Goal: Information Seeking & Learning: Learn about a topic

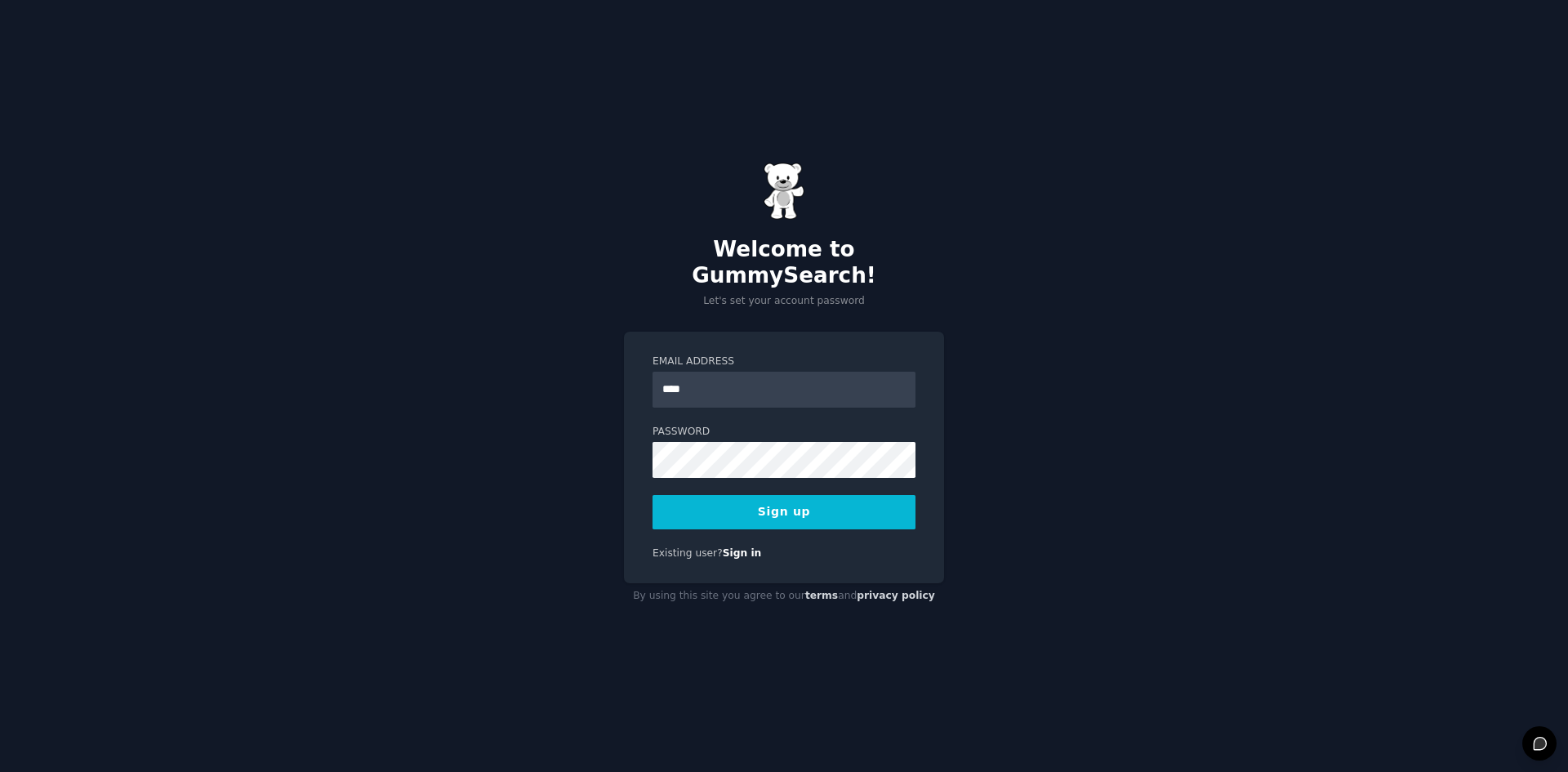
type input "**********"
click at [798, 501] on button "Sign up" at bounding box center [784, 511] width 263 height 34
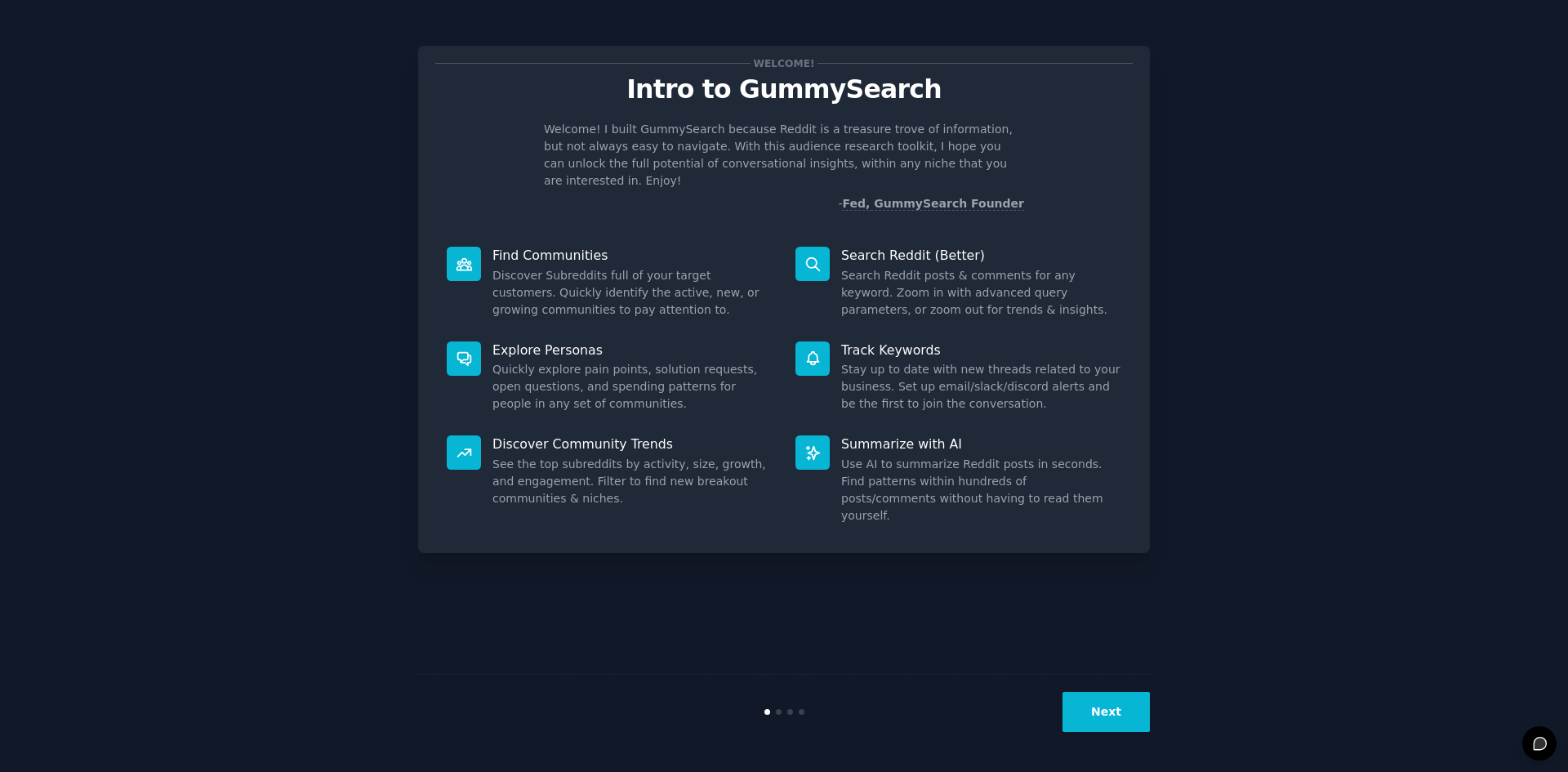
click at [1102, 709] on button "Next" at bounding box center [1106, 712] width 87 height 40
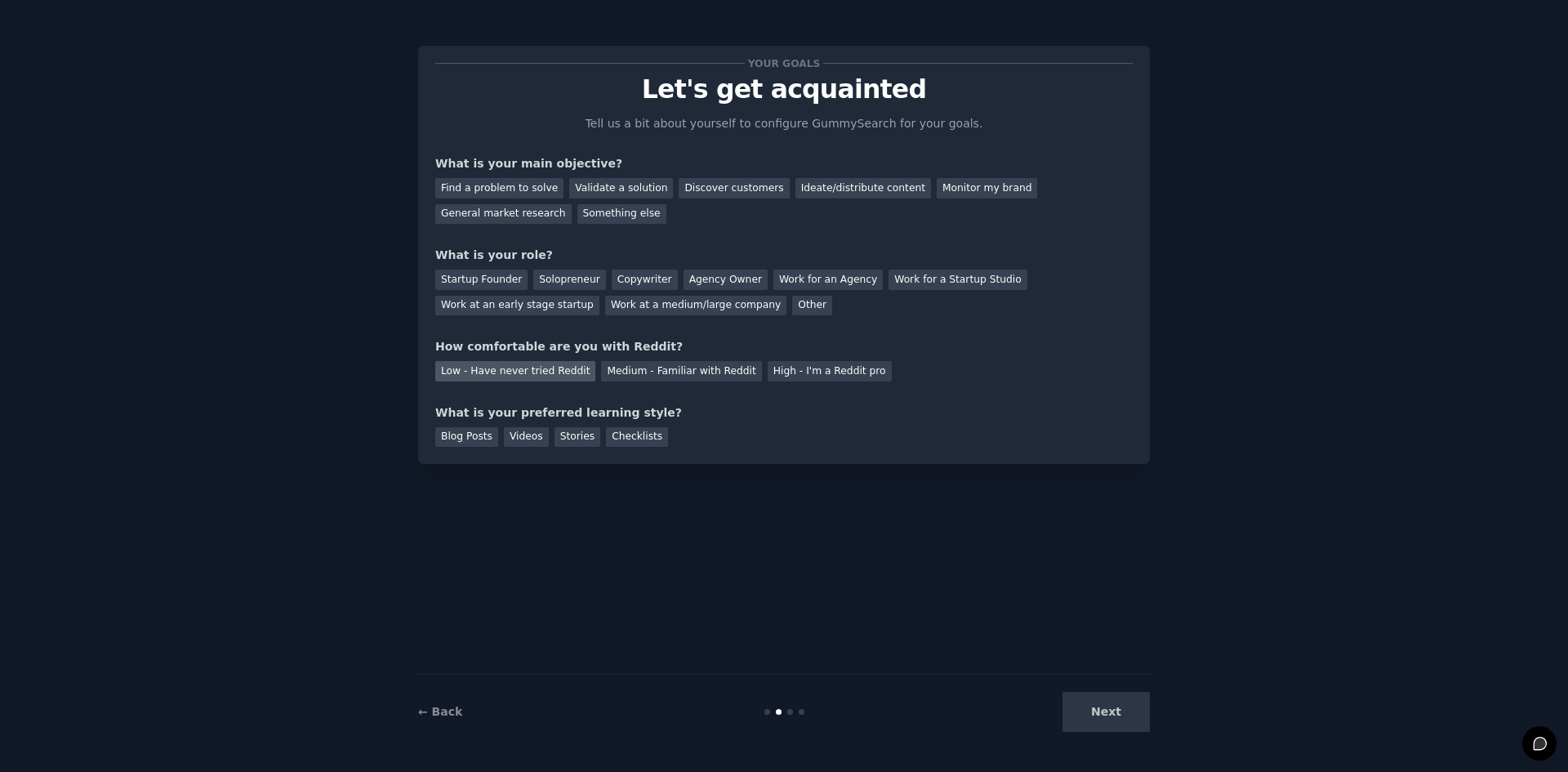
click at [519, 369] on div "Low - Have never tried Reddit" at bounding box center [515, 371] width 160 height 21
click at [1115, 716] on div "Next" at bounding box center [1027, 712] width 244 height 40
click at [572, 204] on div "General market research" at bounding box center [504, 214] width 137 height 21
click at [1108, 722] on div "Next" at bounding box center [1027, 712] width 244 height 40
click at [792, 307] on div "Other" at bounding box center [812, 306] width 40 height 21
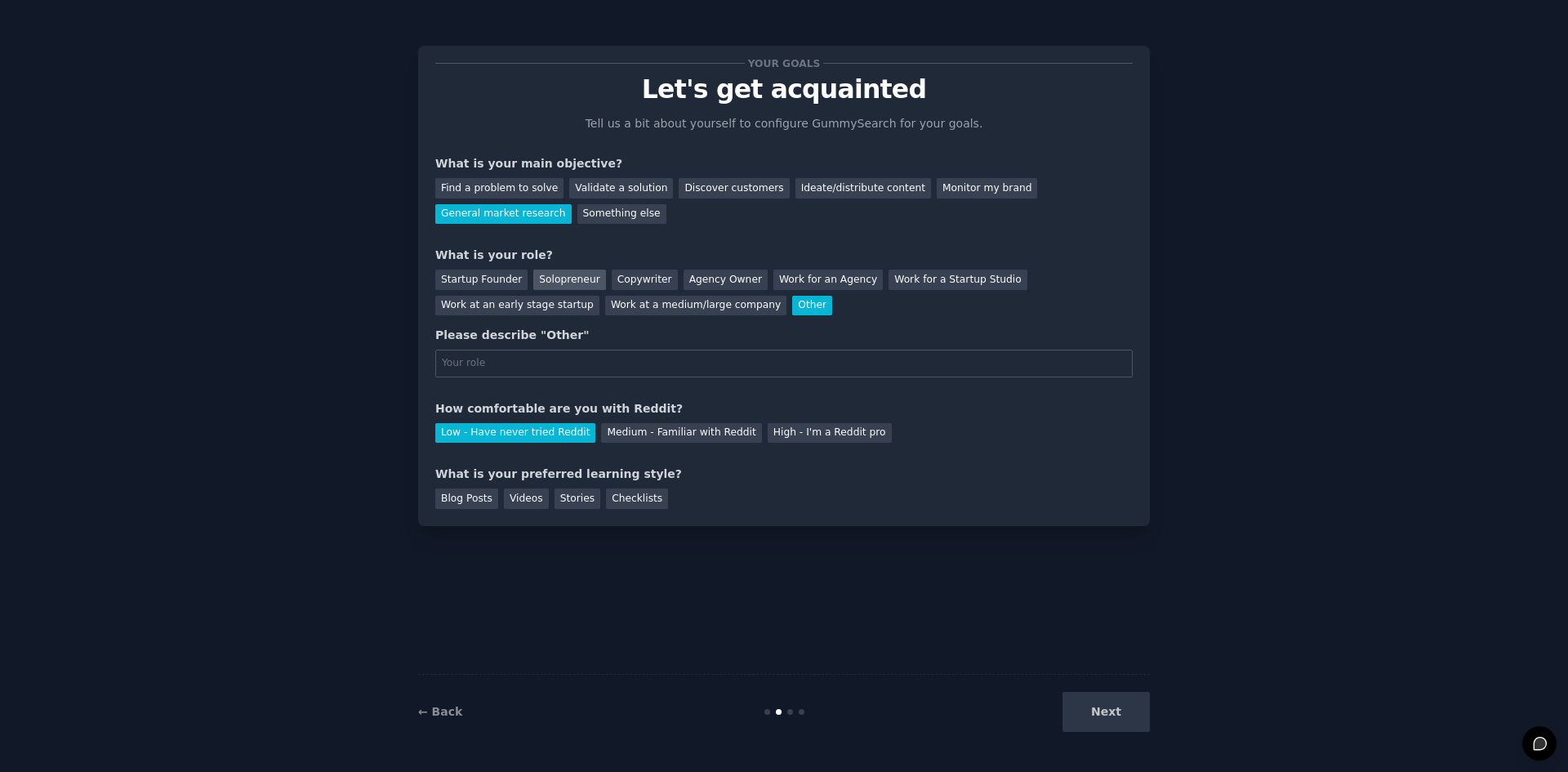
click at [568, 277] on div "Solopreneur" at bounding box center [569, 279] width 72 height 21
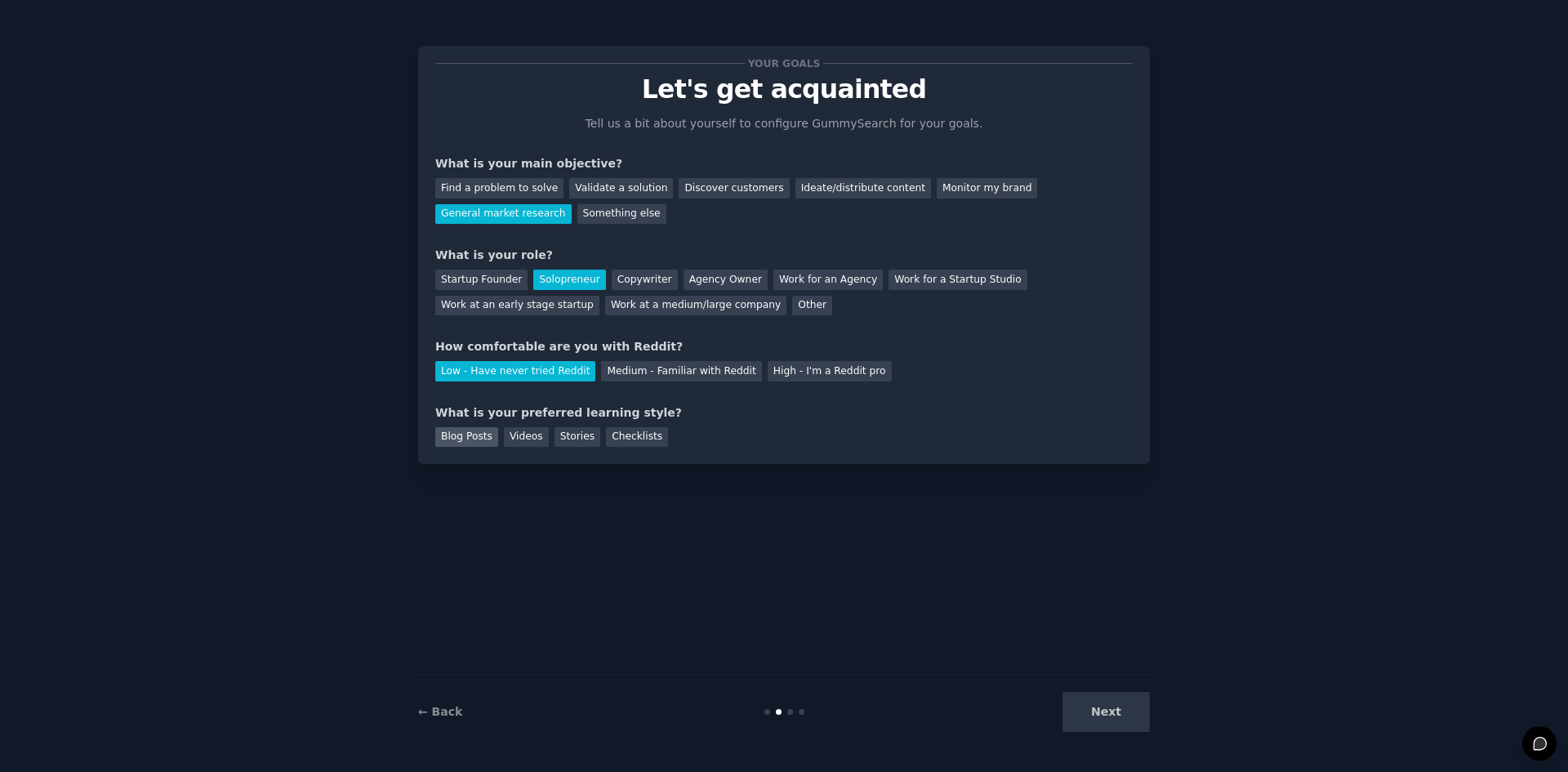
click at [475, 436] on div "Blog Posts" at bounding box center [467, 437] width 63 height 21
click at [1122, 709] on button "Next" at bounding box center [1106, 712] width 87 height 40
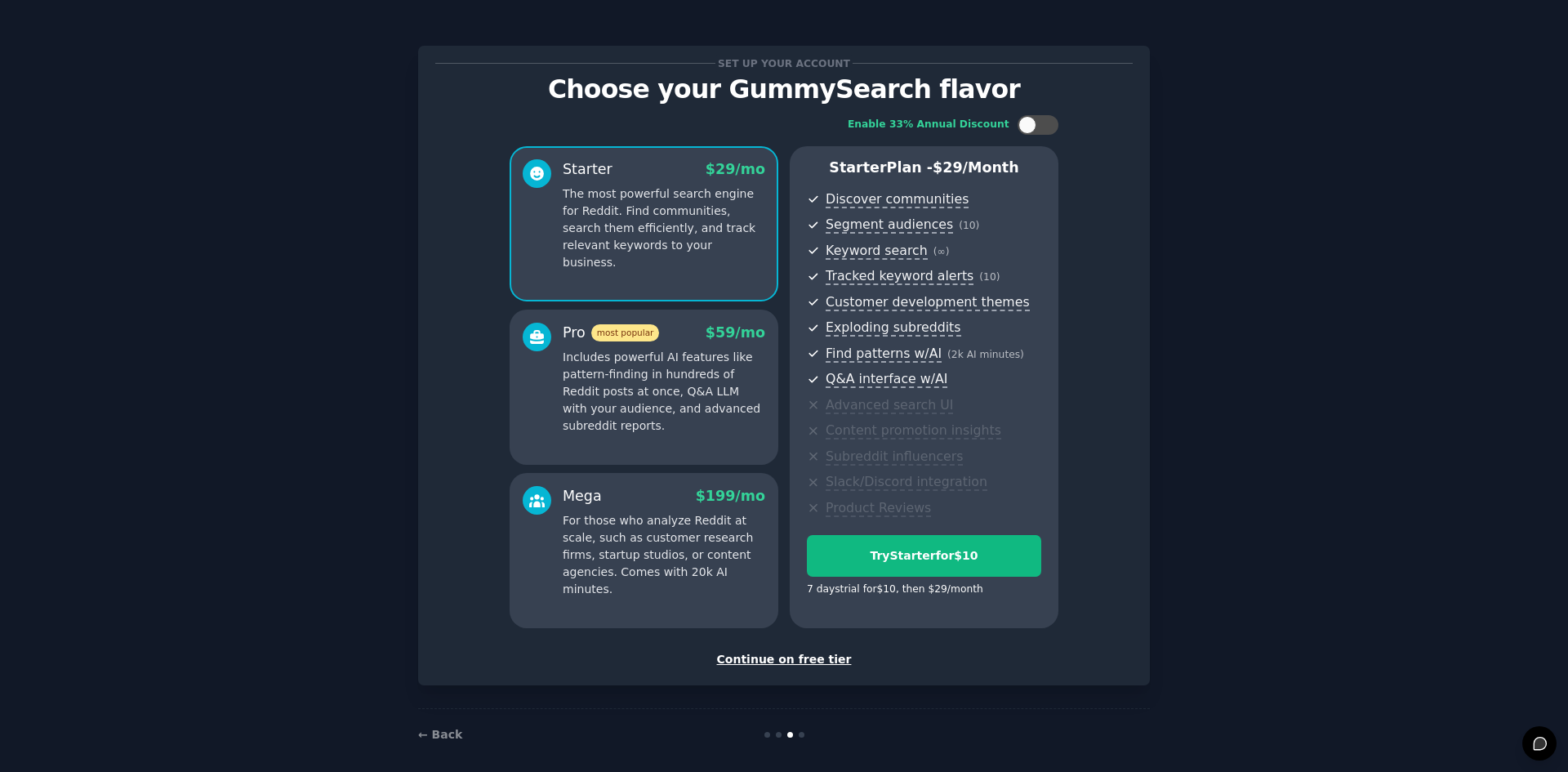
click at [808, 661] on div "Continue on free tier" at bounding box center [784, 659] width 697 height 17
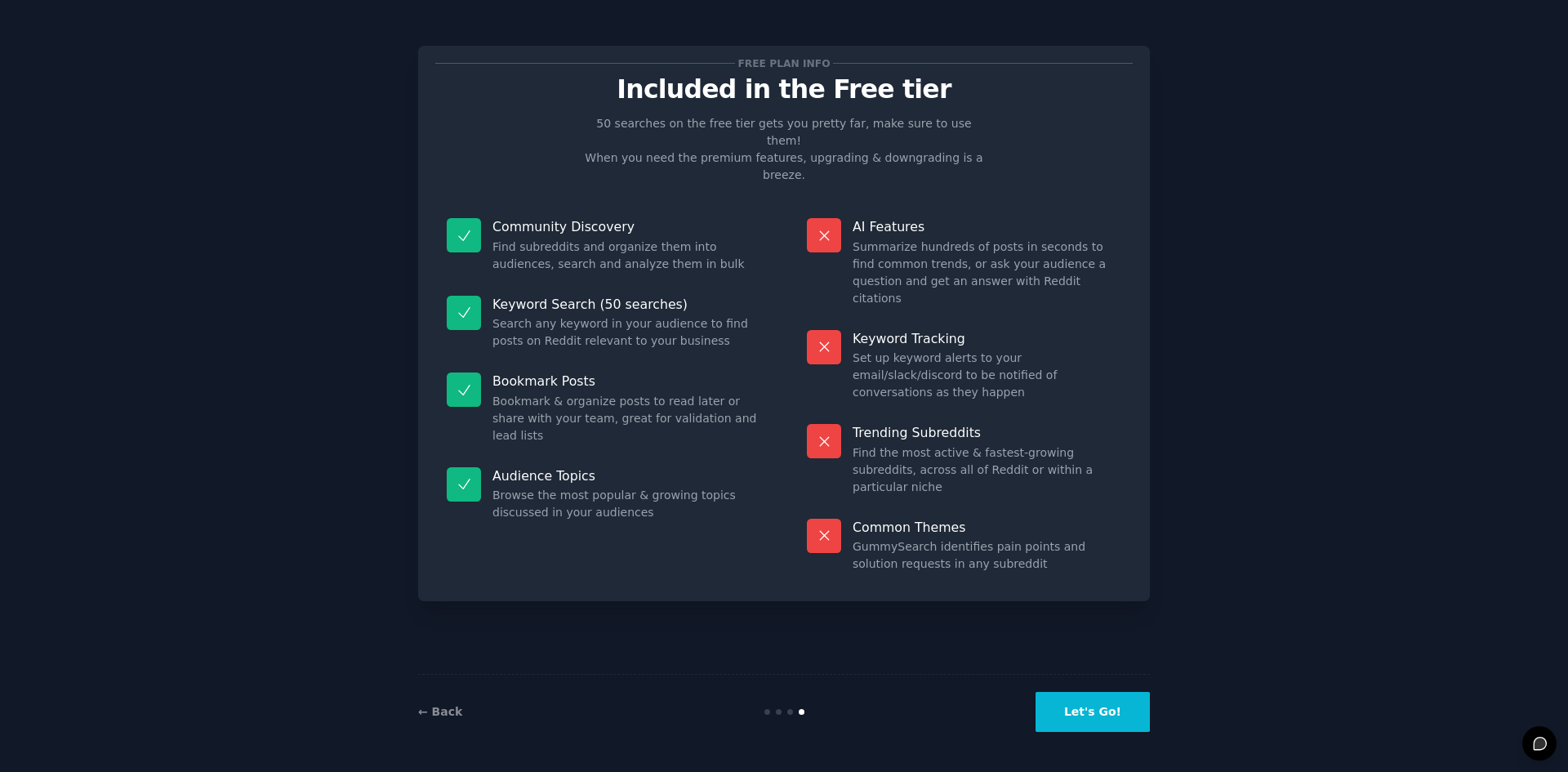
click at [1100, 717] on button "Let's Go!" at bounding box center [1093, 712] width 114 height 40
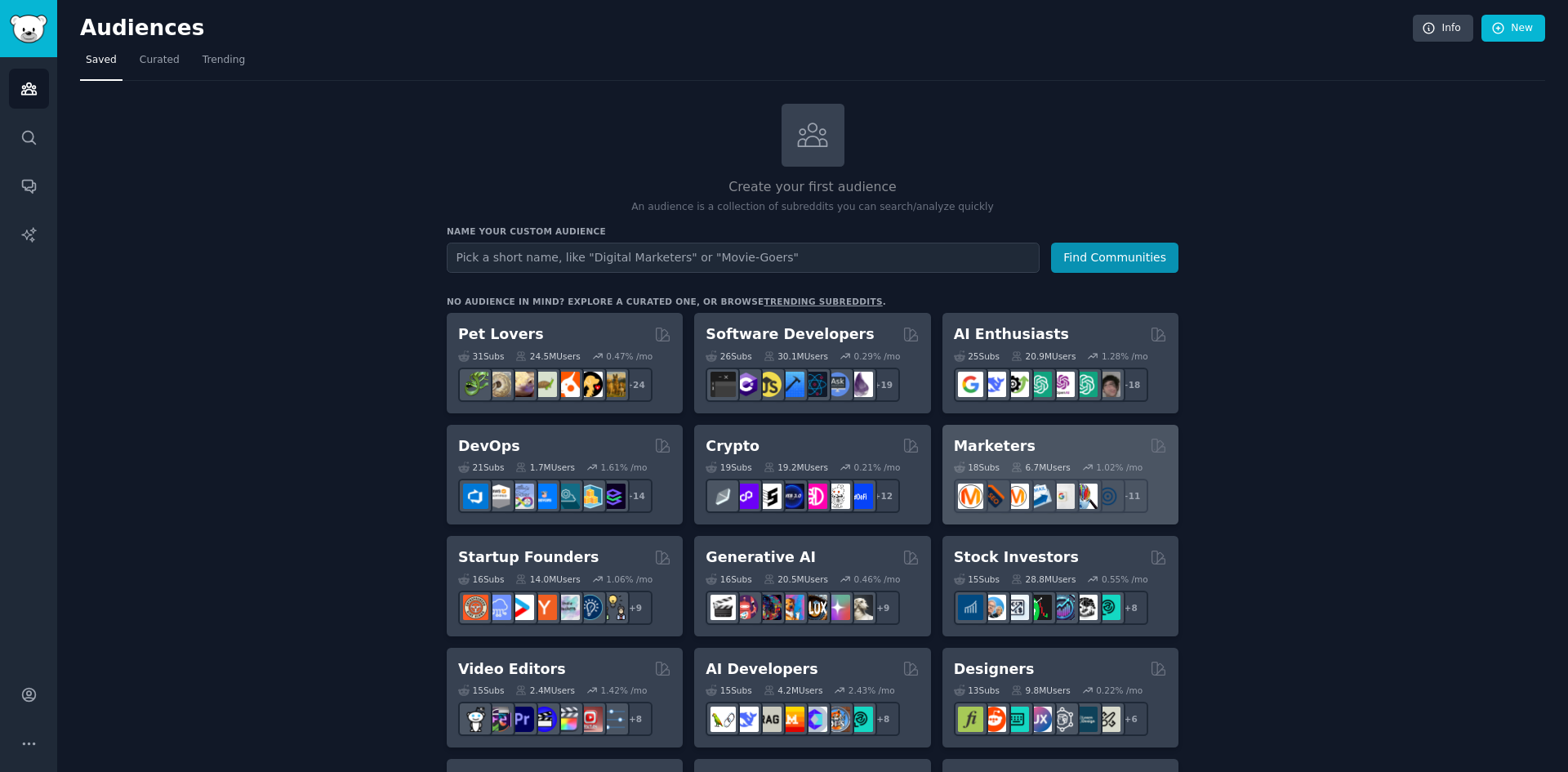
click at [964, 442] on h2 "Marketers" at bounding box center [995, 446] width 82 height 21
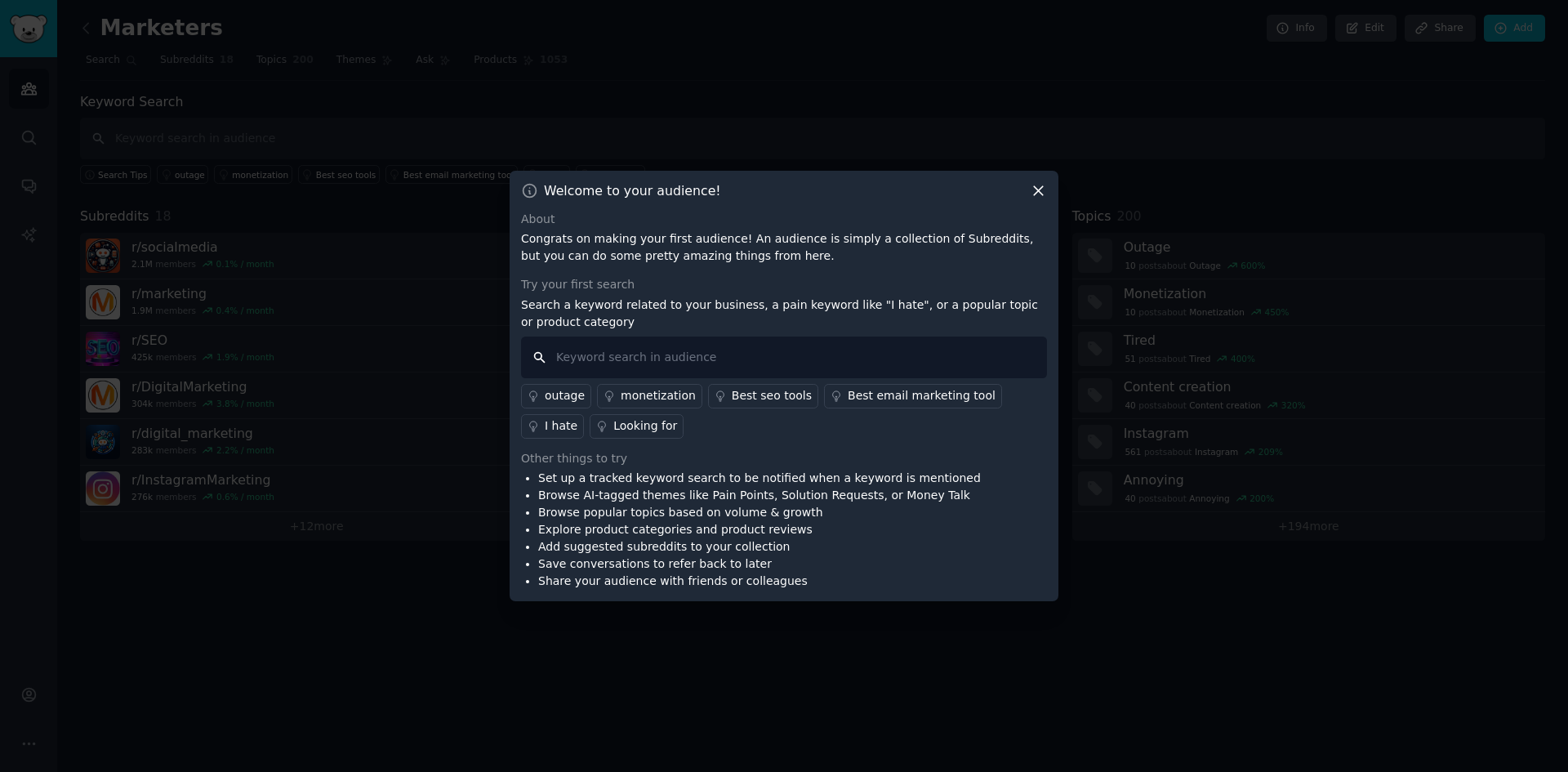
click at [585, 360] on input "text" at bounding box center [784, 357] width 526 height 41
click at [619, 359] on input "tourism in ALbania" at bounding box center [784, 357] width 526 height 41
type input "tourism in Albania"
click at [613, 429] on div "Looking for" at bounding box center [644, 426] width 64 height 17
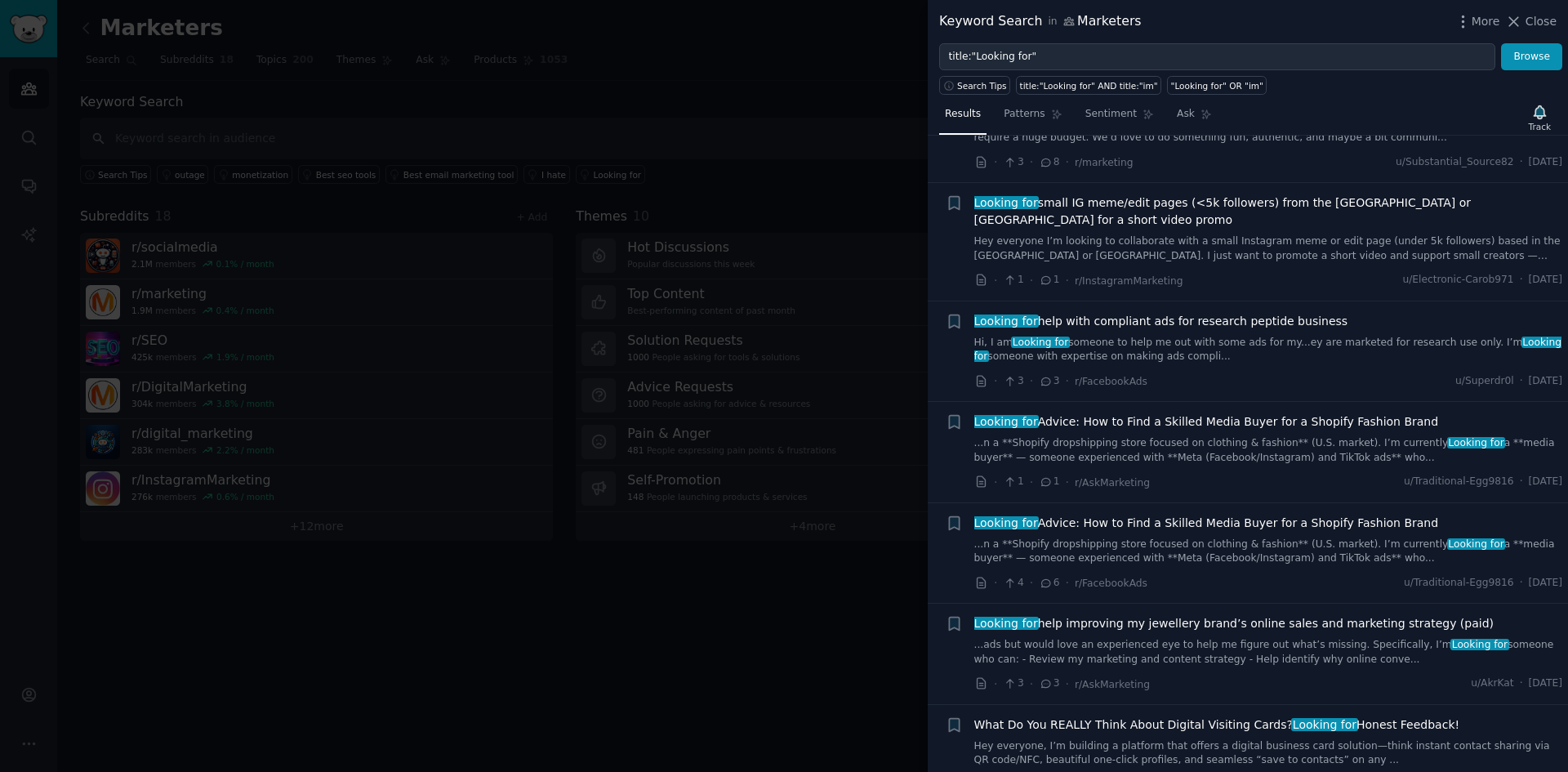
scroll to position [735, 0]
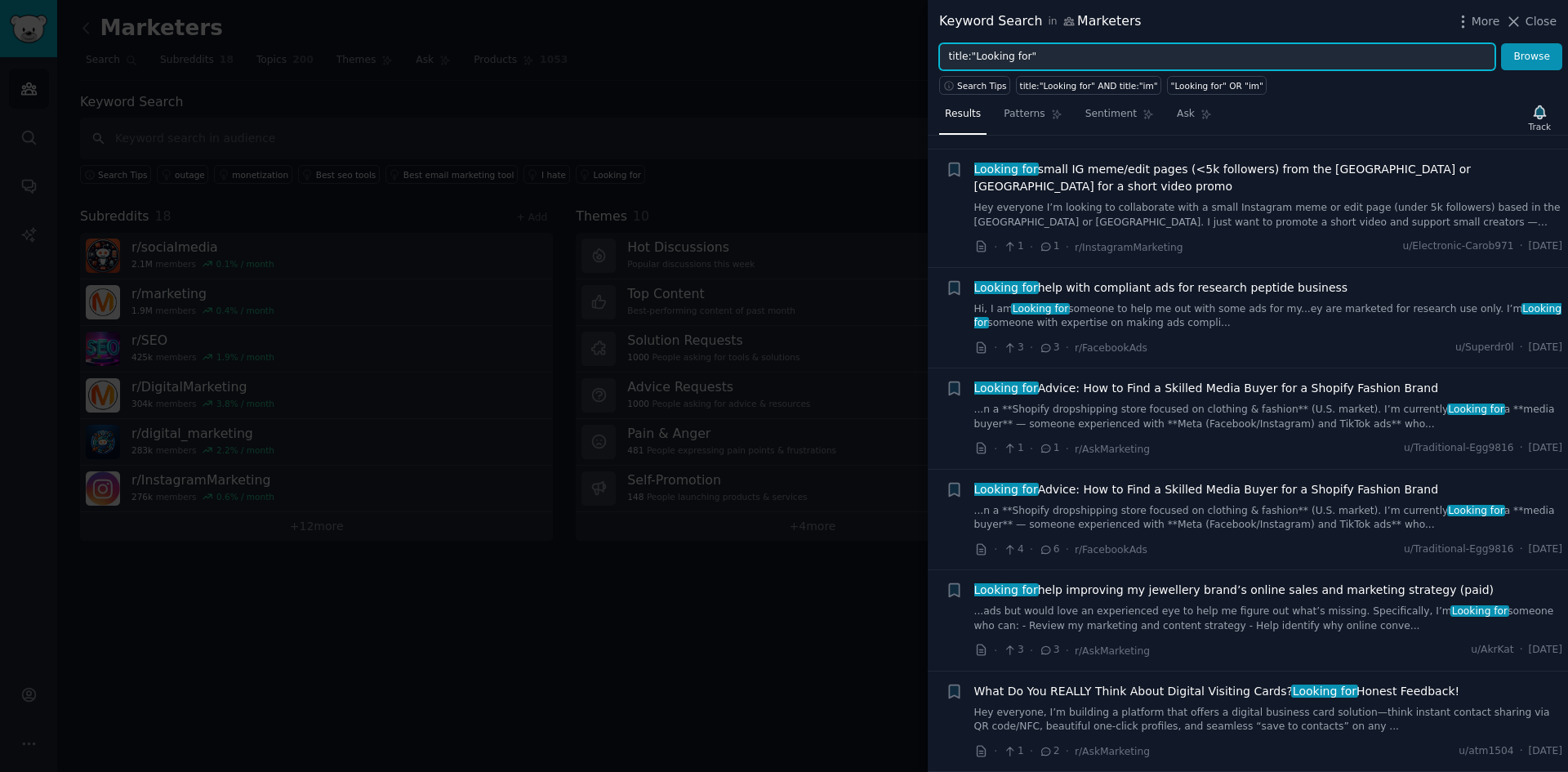
drag, startPoint x: 1046, startPoint y: 57, endPoint x: 943, endPoint y: 55, distance: 103.0
click at [943, 55] on input "title:"Looking for"" at bounding box center [1217, 57] width 556 height 28
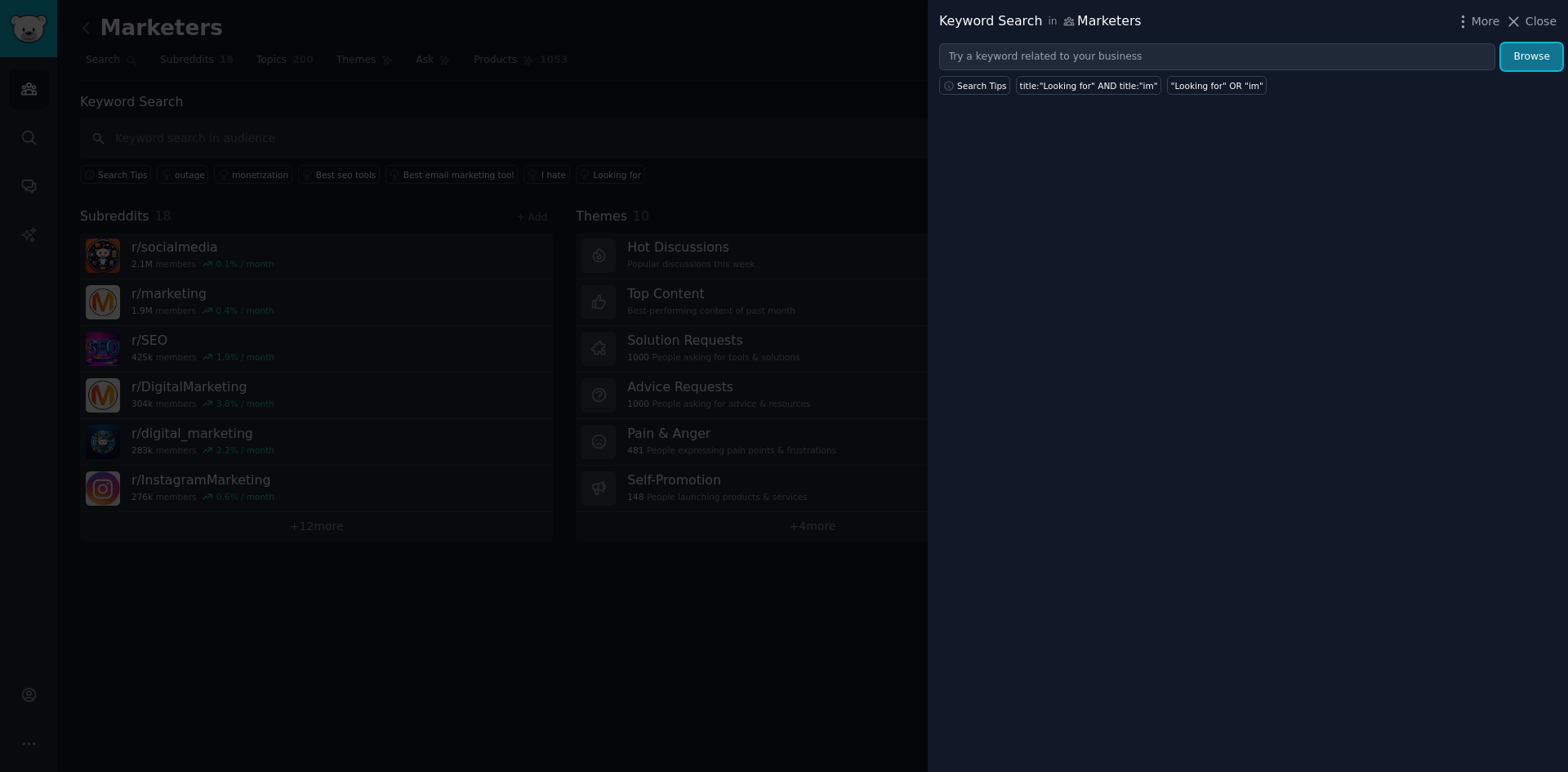
click at [1524, 55] on button "Browse" at bounding box center [1532, 57] width 61 height 28
click at [1533, 59] on button "Browse" at bounding box center [1532, 57] width 61 height 28
click at [1541, 22] on span "Close" at bounding box center [1541, 22] width 31 height 17
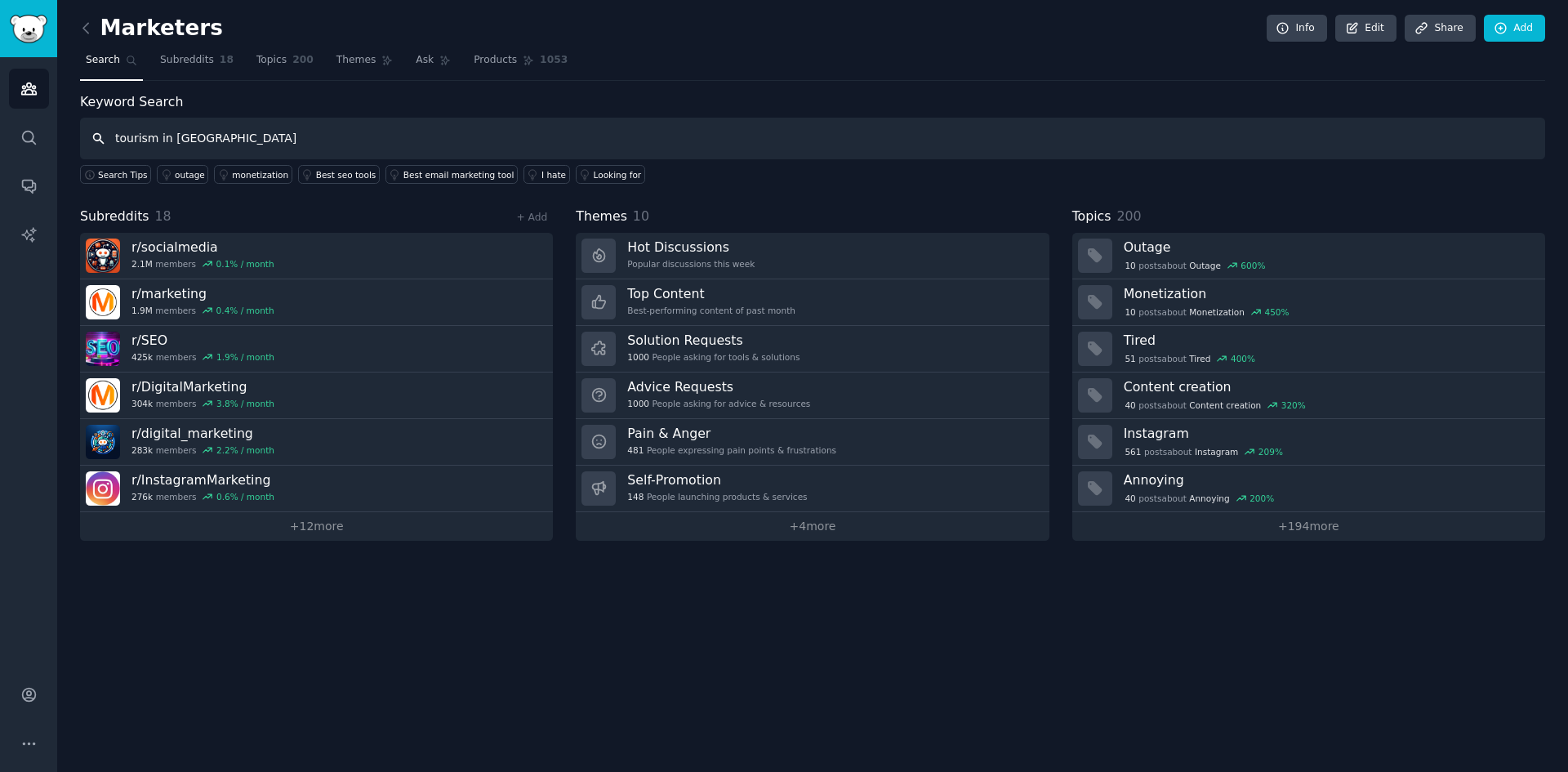
click at [177, 141] on input "tourism in ALbania" at bounding box center [813, 138] width 1465 height 41
type input "tourism in Albania"
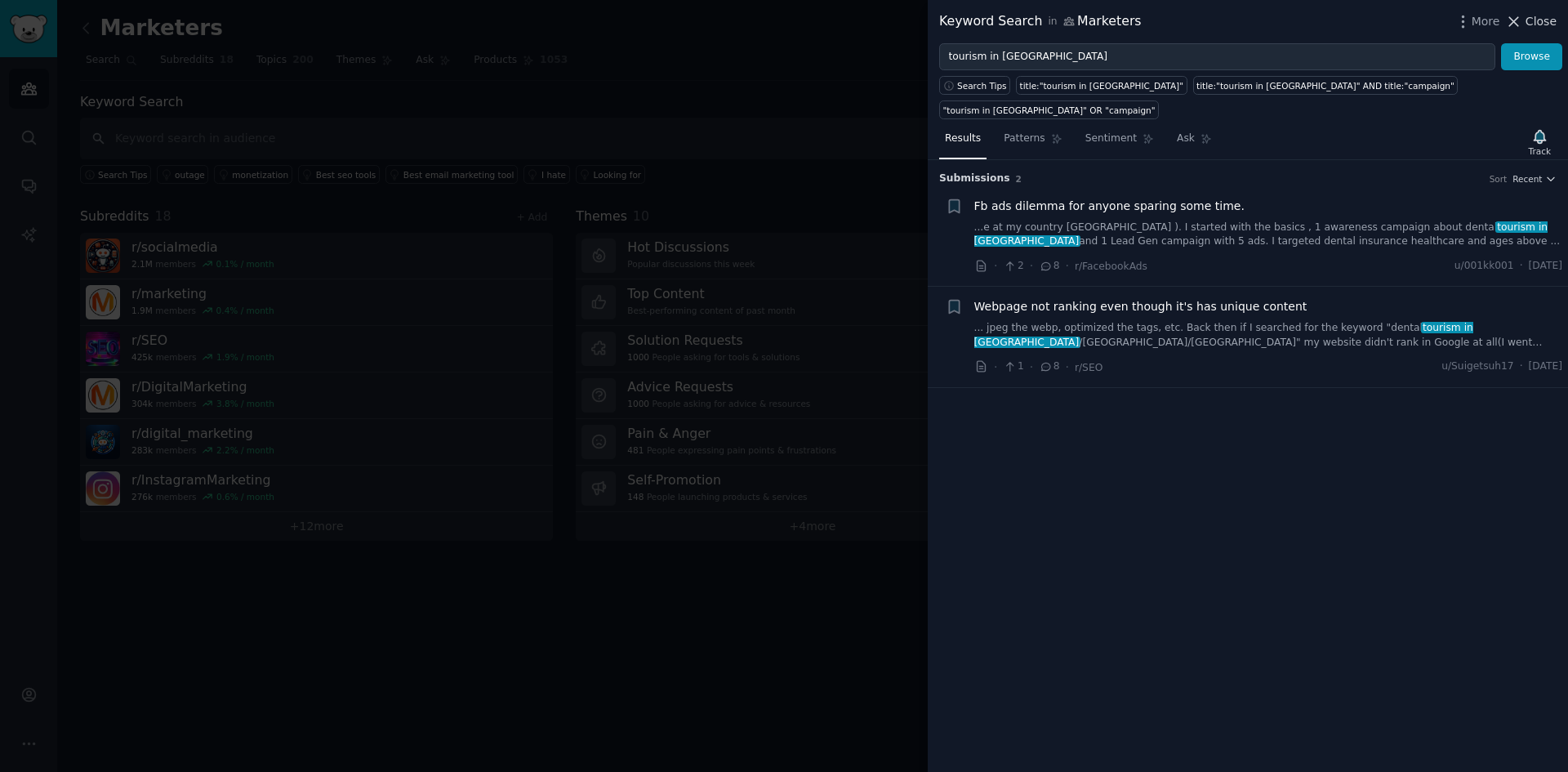
click at [1534, 16] on span "Close" at bounding box center [1541, 22] width 31 height 17
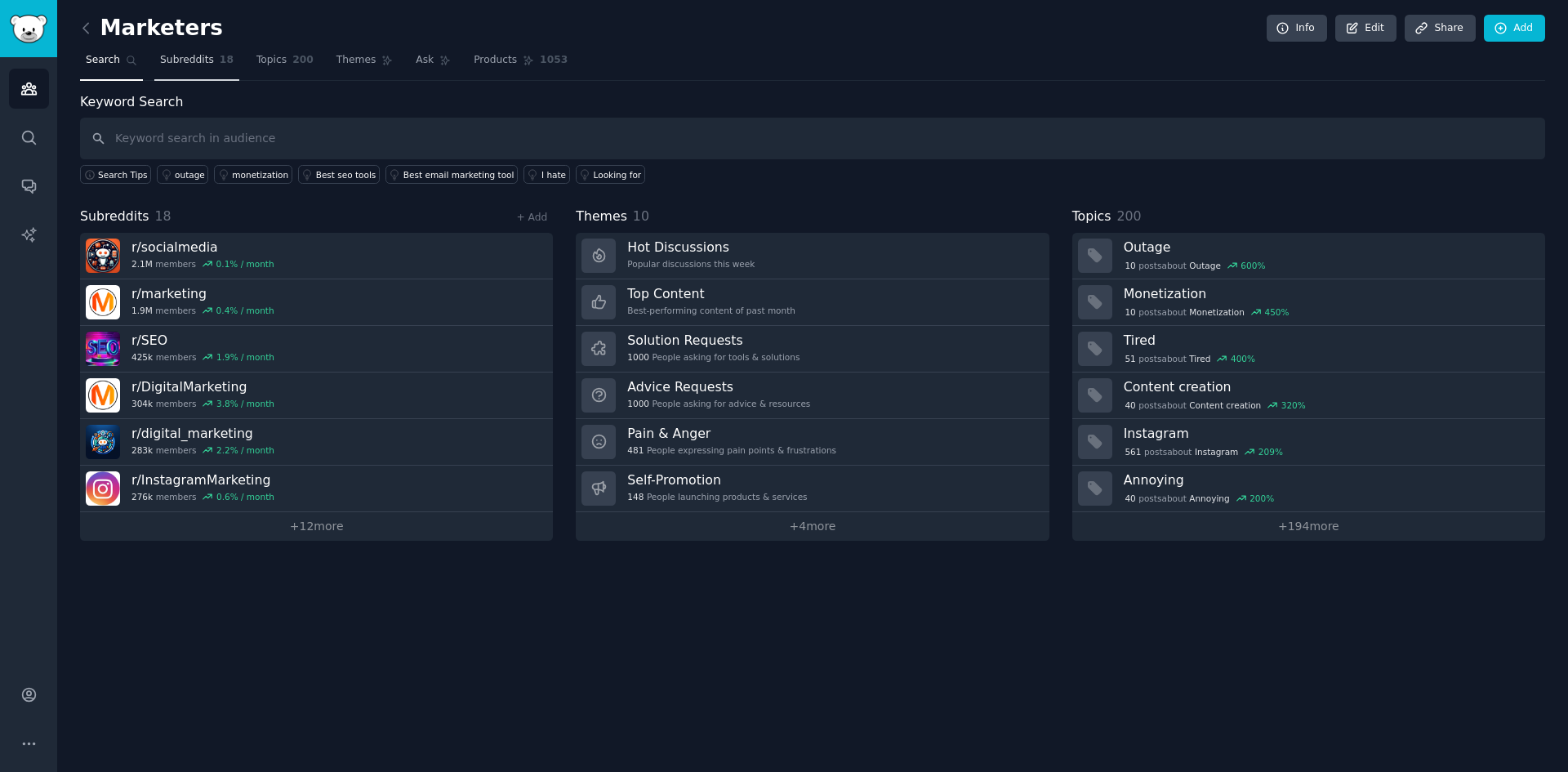
click at [181, 60] on span "Subreddits" at bounding box center [186, 60] width 54 height 15
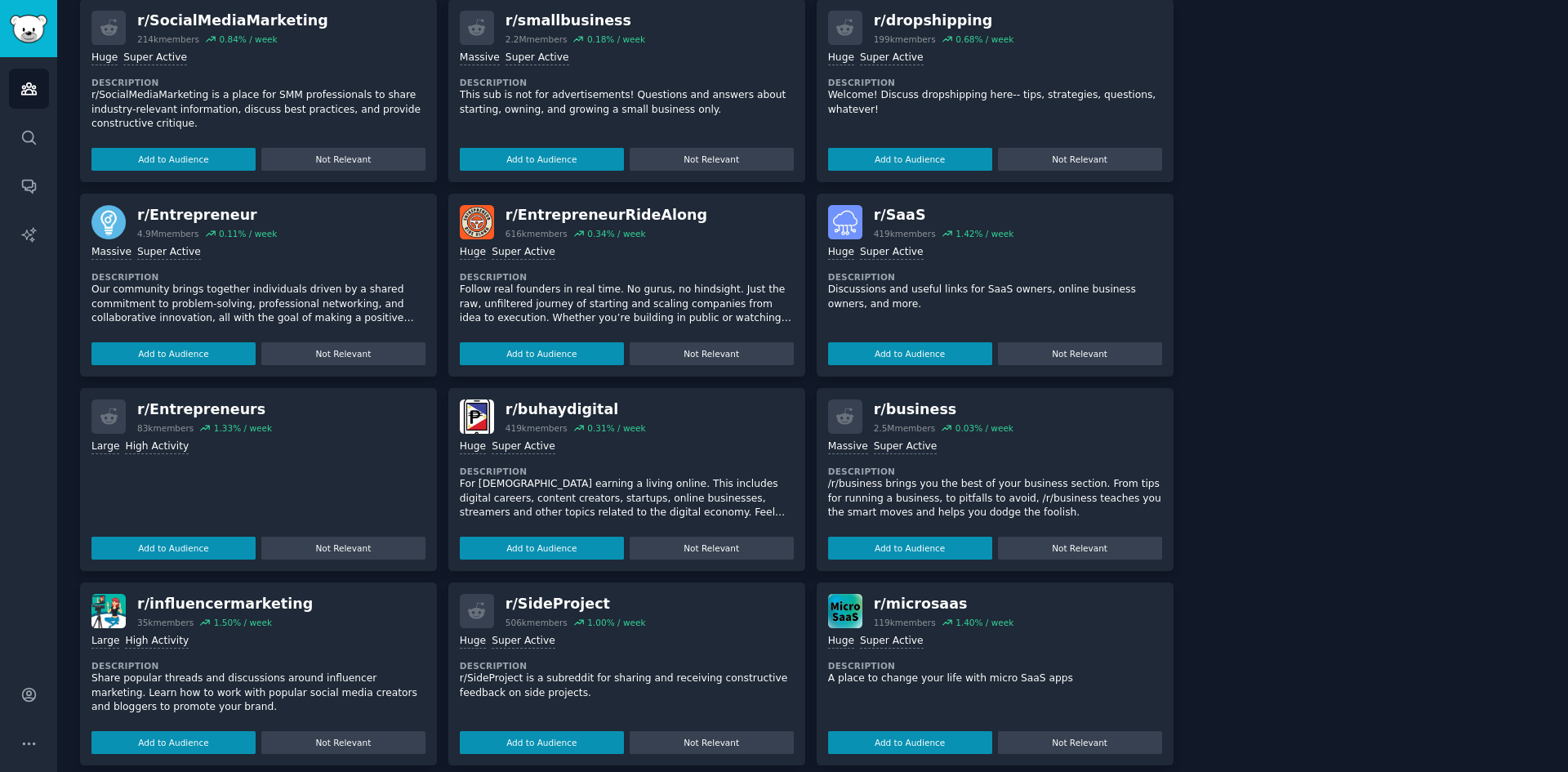
scroll to position [1109, 0]
